Goal: Find specific page/section: Find specific page/section

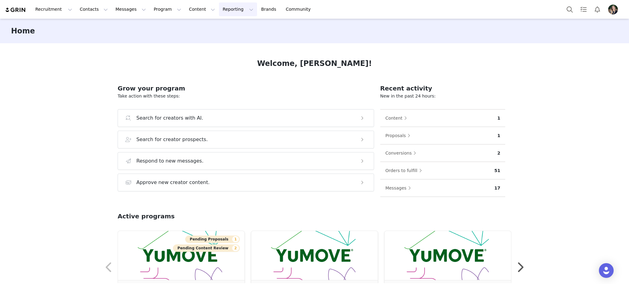
click at [219, 12] on button "Reporting Reporting" at bounding box center [238, 9] width 38 height 14
click at [222, 26] on div "Dashboard" at bounding box center [220, 27] width 41 height 6
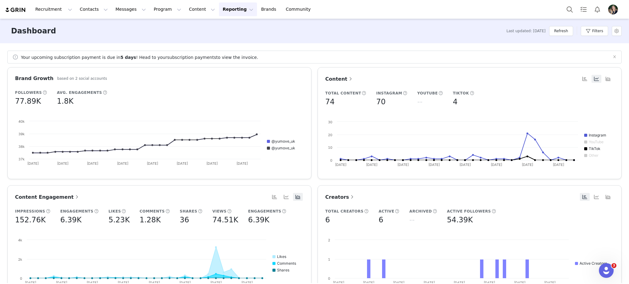
click at [220, 13] on button "Reporting Reporting" at bounding box center [238, 9] width 38 height 14
click at [232, 39] on div "Report Builder" at bounding box center [220, 38] width 41 height 6
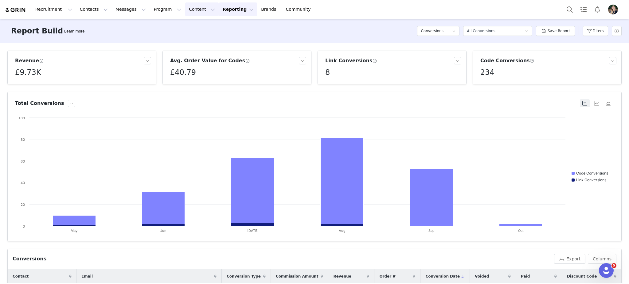
click at [189, 10] on button "Content Content" at bounding box center [201, 9] width 33 height 14
click at [184, 27] on p "Creator Content" at bounding box center [188, 27] width 34 height 6
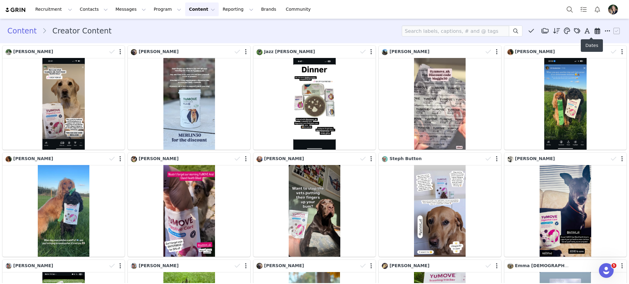
click at [595, 32] on icon at bounding box center [598, 31] width 6 height 6
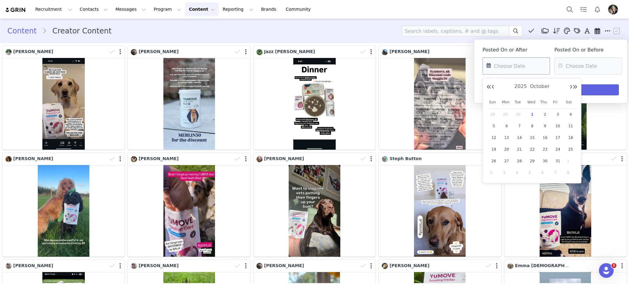
click at [525, 59] on input "text" at bounding box center [516, 65] width 68 height 17
click at [492, 86] on button "Previous Month" at bounding box center [492, 87] width 3 height 5
click at [505, 150] on span "22" at bounding box center [506, 149] width 7 height 7
type input "[DATE]"
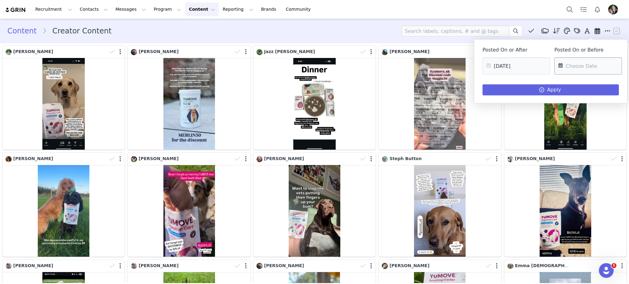
click at [582, 68] on input "text" at bounding box center [588, 65] width 68 height 17
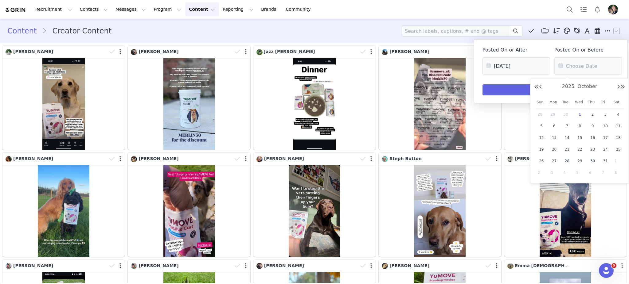
click at [542, 113] on span "28" at bounding box center [541, 114] width 7 height 7
type input "[DATE]"
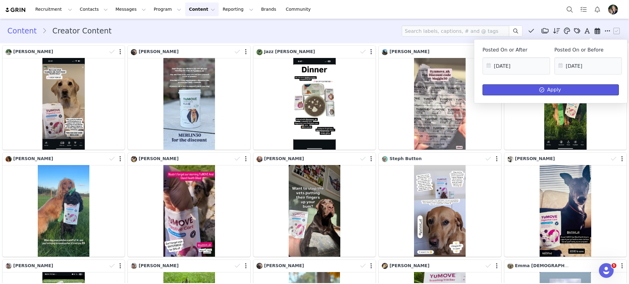
click at [540, 93] on span at bounding box center [541, 89] width 7 height 7
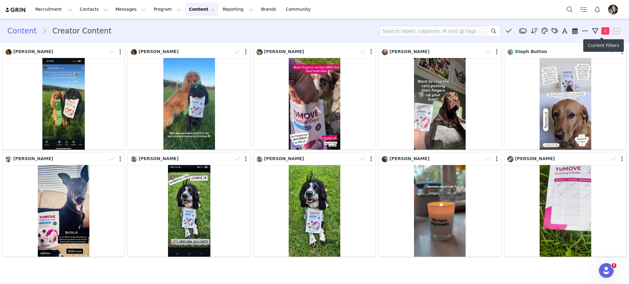
click at [606, 33] on span "2" at bounding box center [605, 30] width 8 height 7
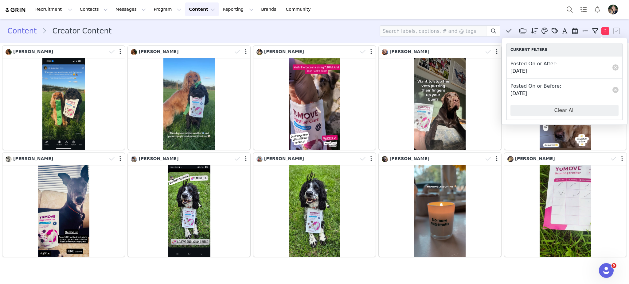
click at [333, 26] on div "Content Creator Content Media Library (0) Folders No folders have been created …" at bounding box center [314, 30] width 614 height 11
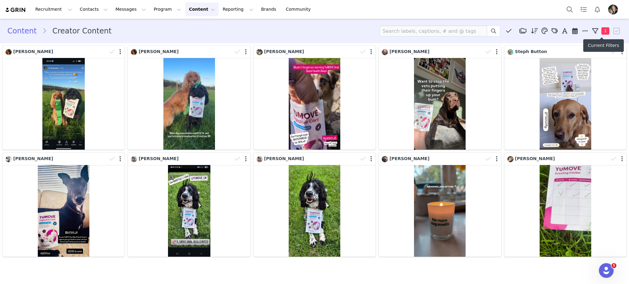
click at [607, 32] on span "2" at bounding box center [605, 30] width 8 height 7
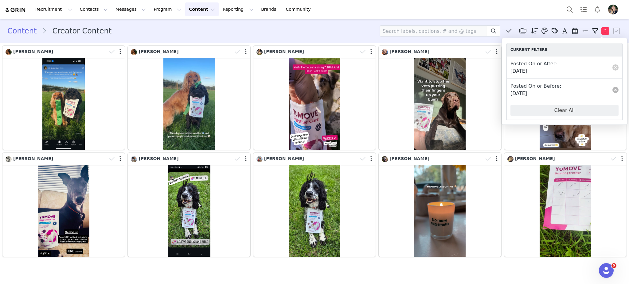
click at [614, 91] on link at bounding box center [615, 90] width 6 height 6
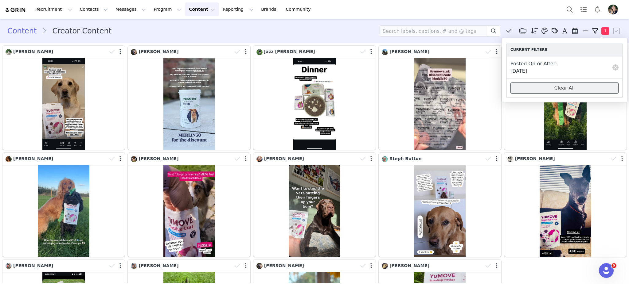
click at [576, 87] on button "Clear All" at bounding box center [564, 88] width 108 height 11
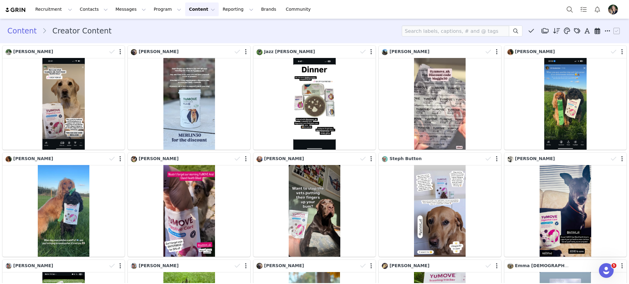
click at [593, 34] on span at bounding box center [597, 30] width 9 height 9
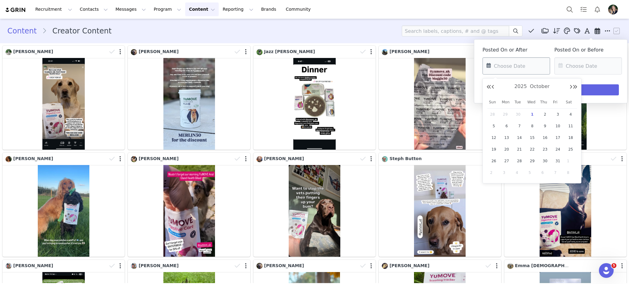
click at [529, 62] on input "text" at bounding box center [516, 65] width 68 height 17
click at [493, 85] on button "Previous Month" at bounding box center [492, 87] width 3 height 5
click at [506, 149] on span "22" at bounding box center [506, 149] width 7 height 7
type input "[DATE]"
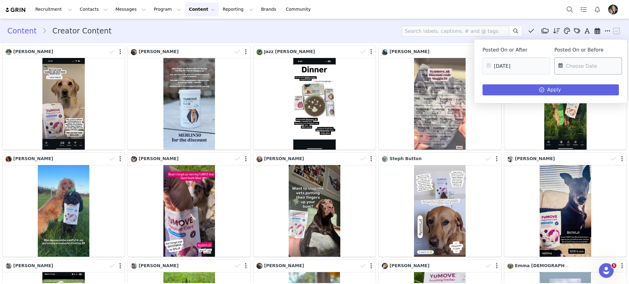
click at [578, 68] on input "text" at bounding box center [588, 65] width 68 height 17
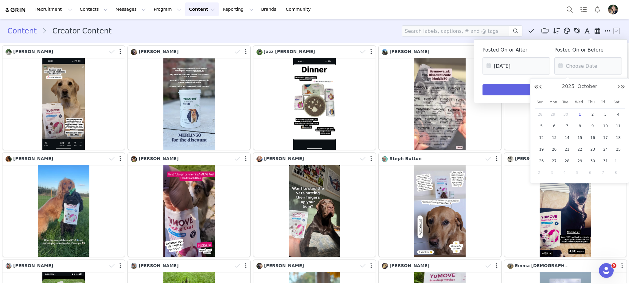
click at [580, 113] on span "1" at bounding box center [579, 114] width 7 height 7
type input "[DATE]"
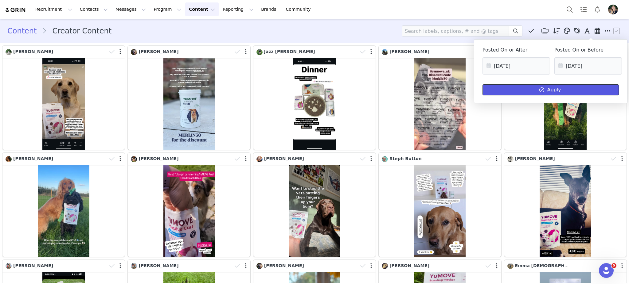
click at [559, 92] on button "Apply" at bounding box center [550, 89] width 136 height 11
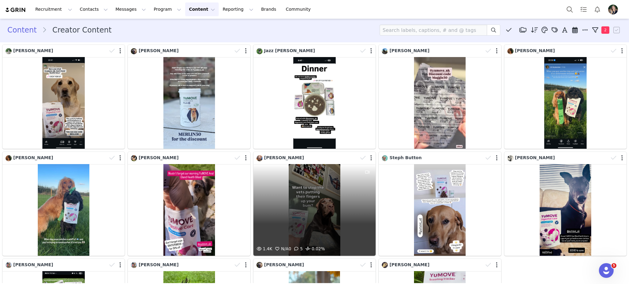
scroll to position [1, 0]
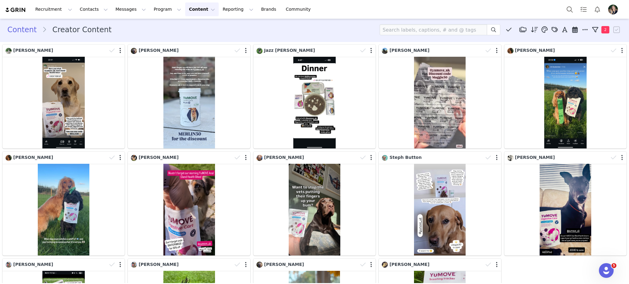
click at [17, 10] on img at bounding box center [15, 10] width 21 height 6
